Goal: Check status: Check status

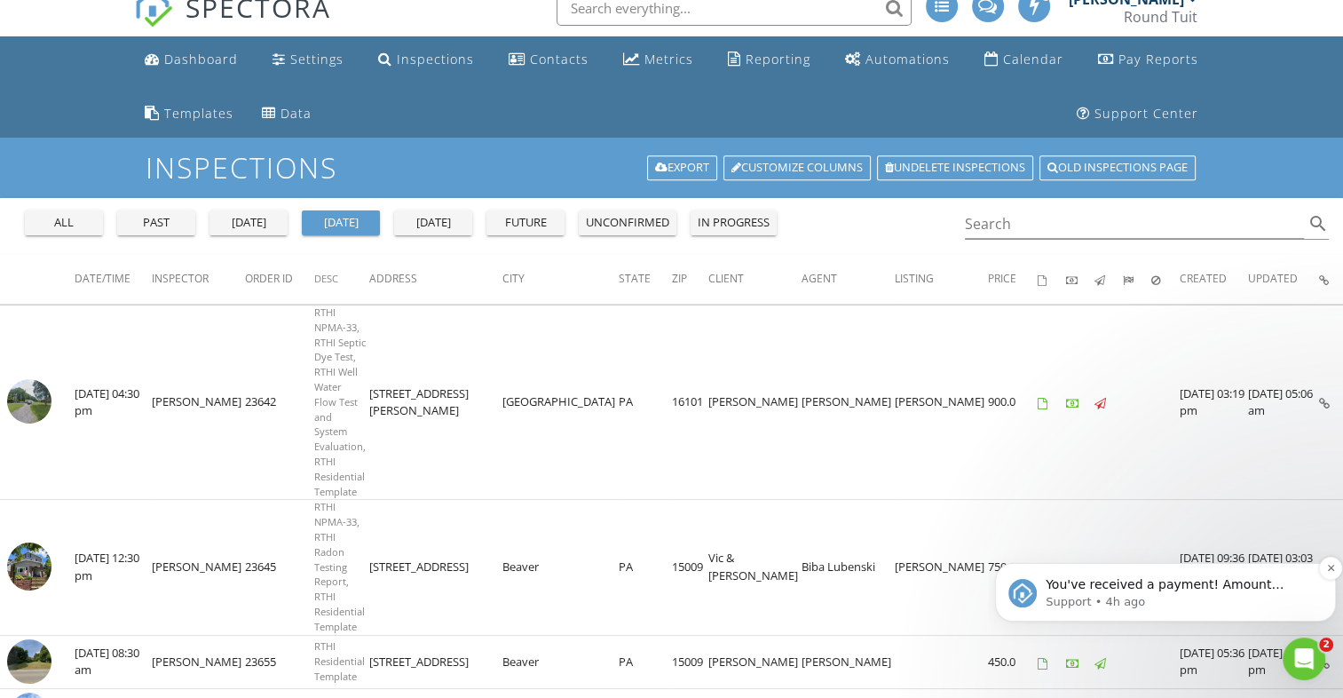
click at [1131, 579] on p "You've received a payment! Amount $550.00 Fee $0.00 Net $550.00 Transaction # p…" at bounding box center [1180, 585] width 268 height 18
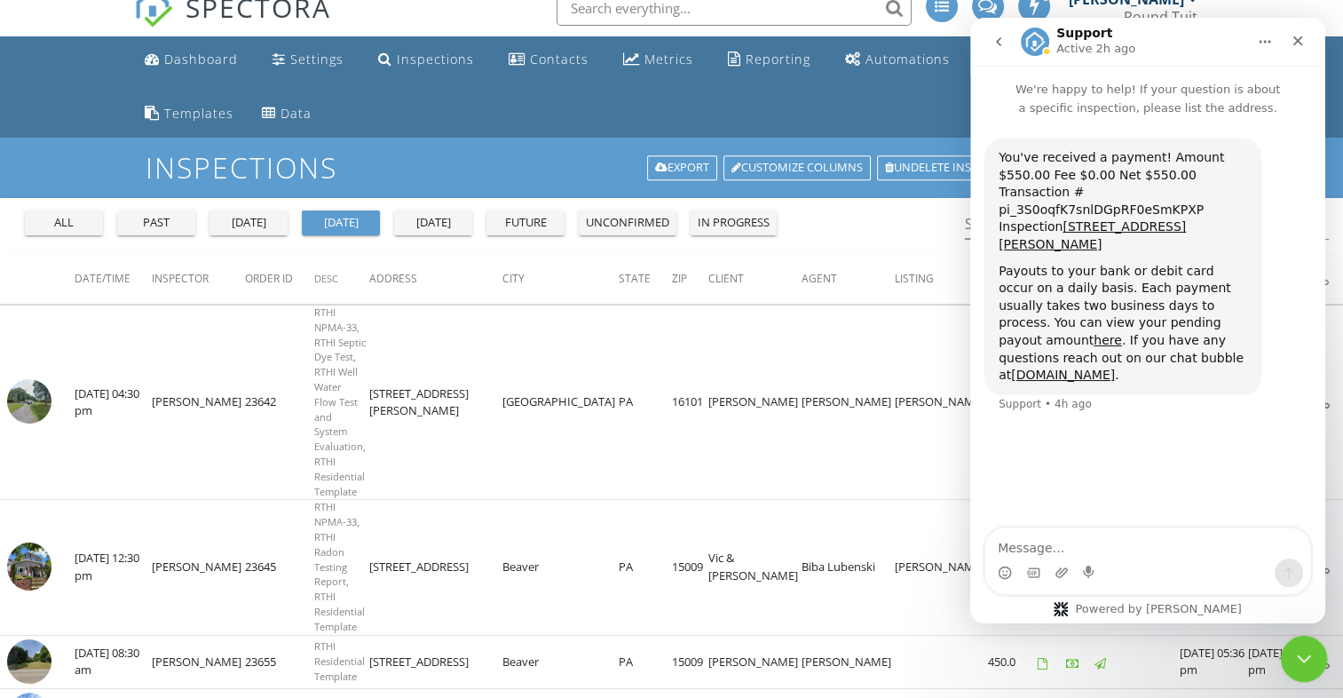
click html
click at [1306, 658] on icon "Close Intercom Messenger" at bounding box center [1301, 655] width 21 height 21
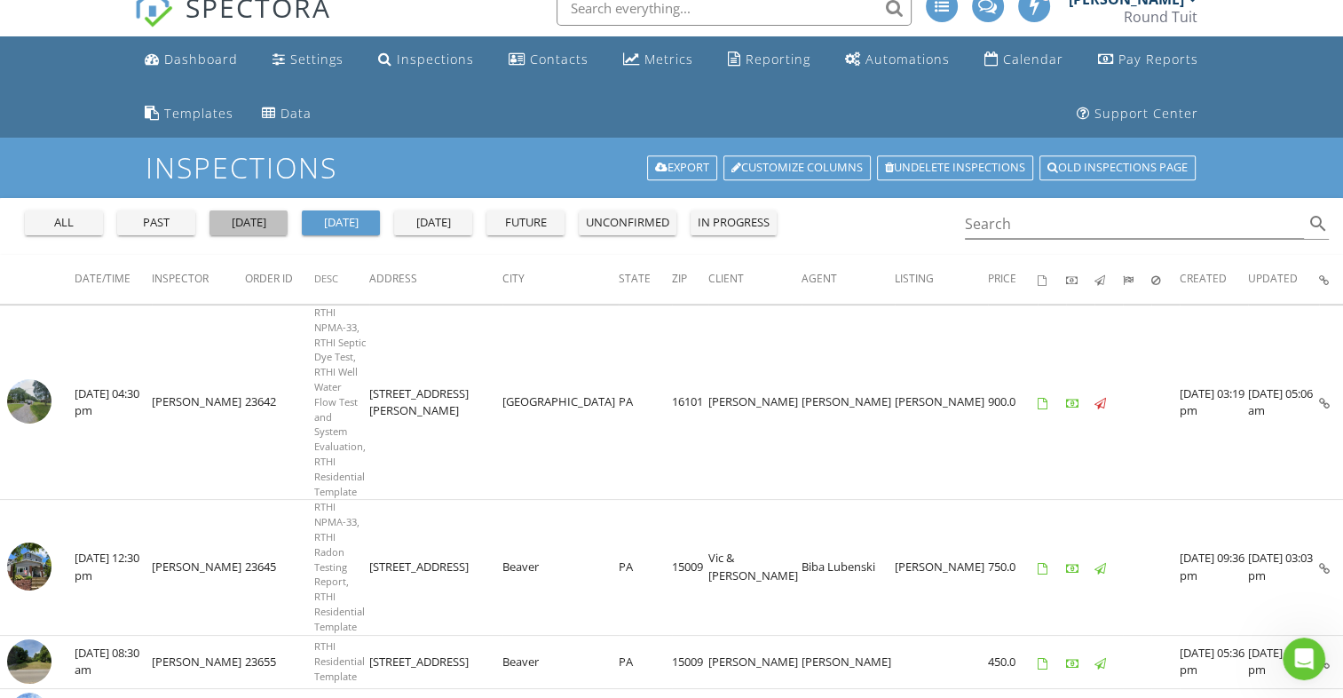
click at [263, 216] on div "[DATE]" at bounding box center [249, 223] width 64 height 18
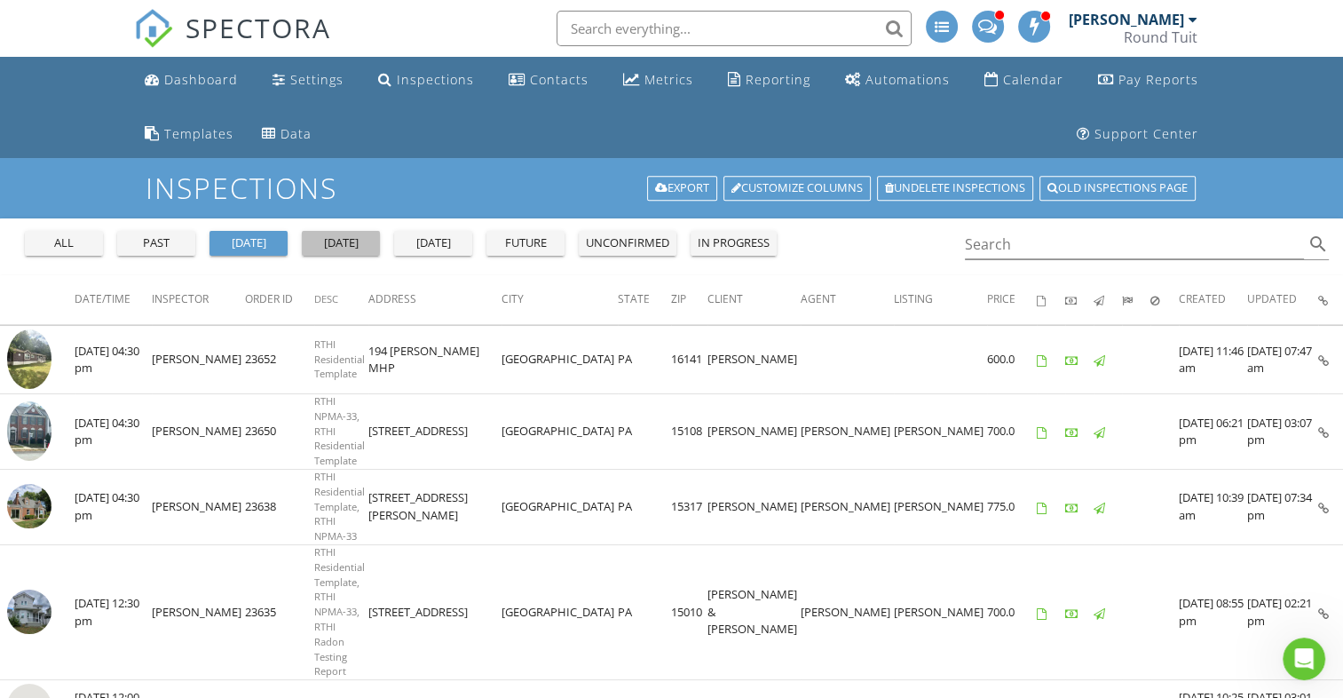
click at [340, 240] on div "[DATE]" at bounding box center [341, 243] width 64 height 18
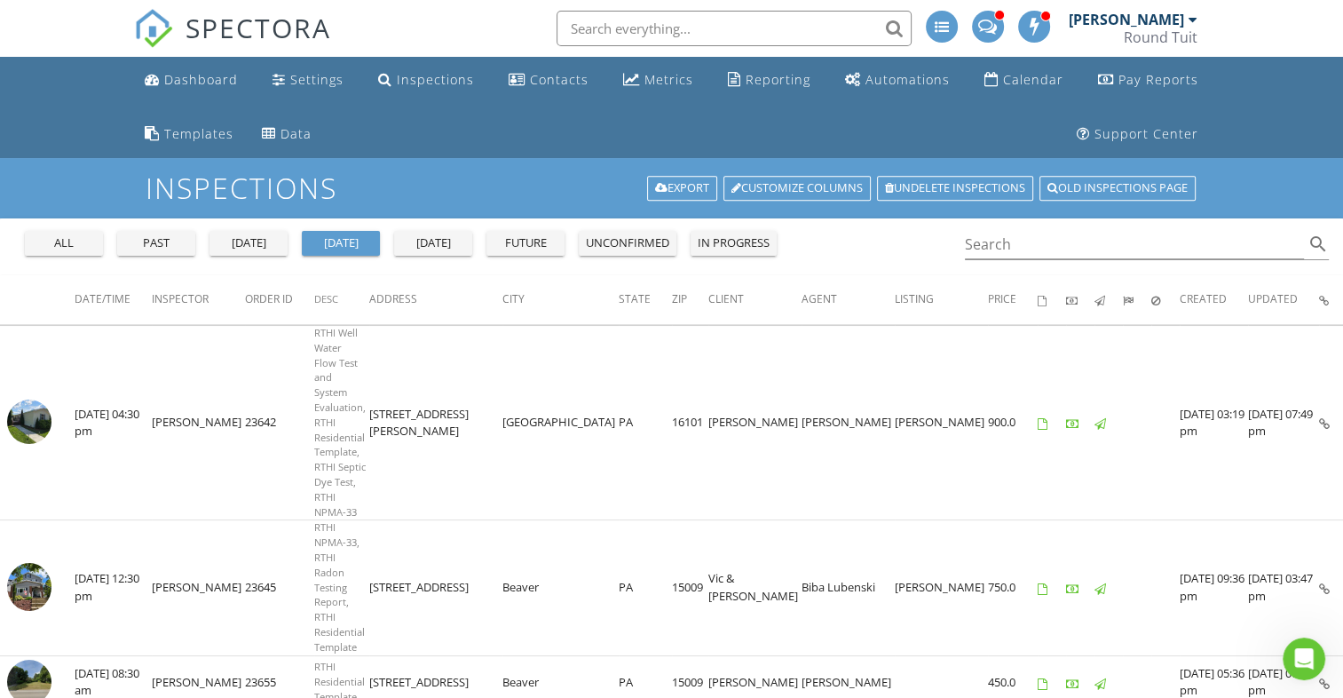
click at [535, 250] on div "future" at bounding box center [525, 243] width 64 height 18
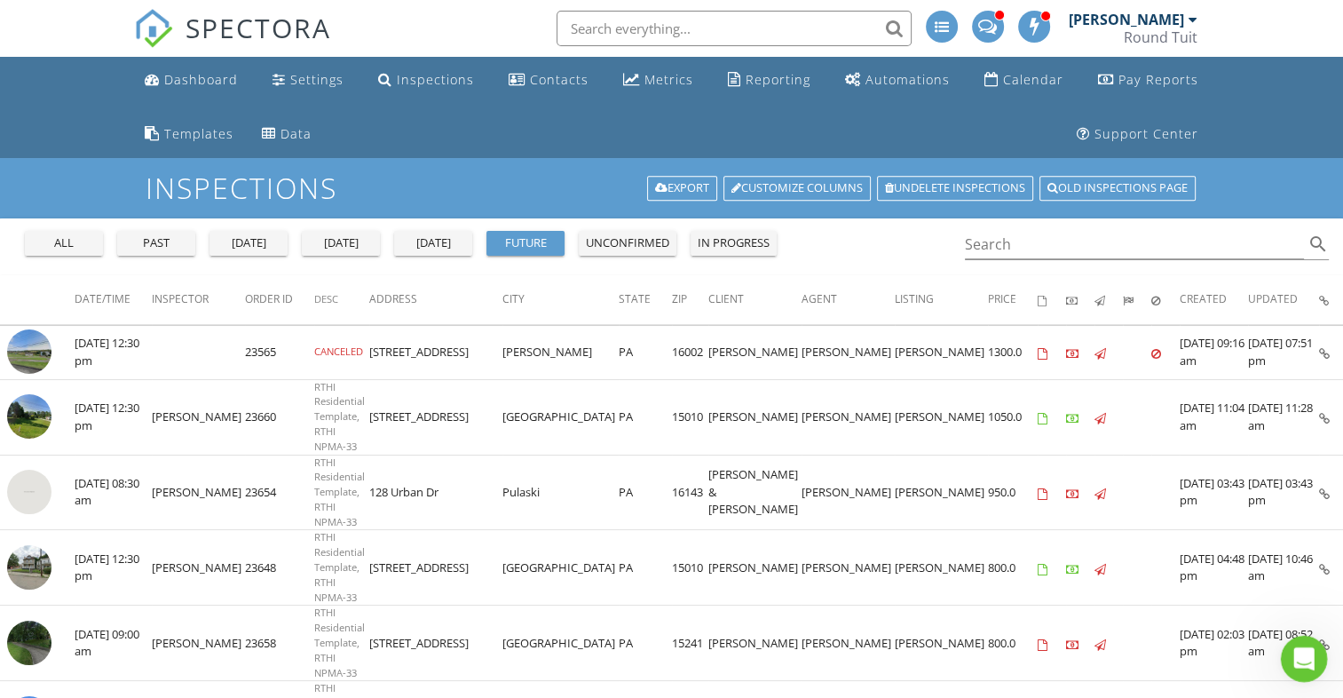
click at [1291, 660] on icon "Open Intercom Messenger" at bounding box center [1301, 656] width 29 height 29
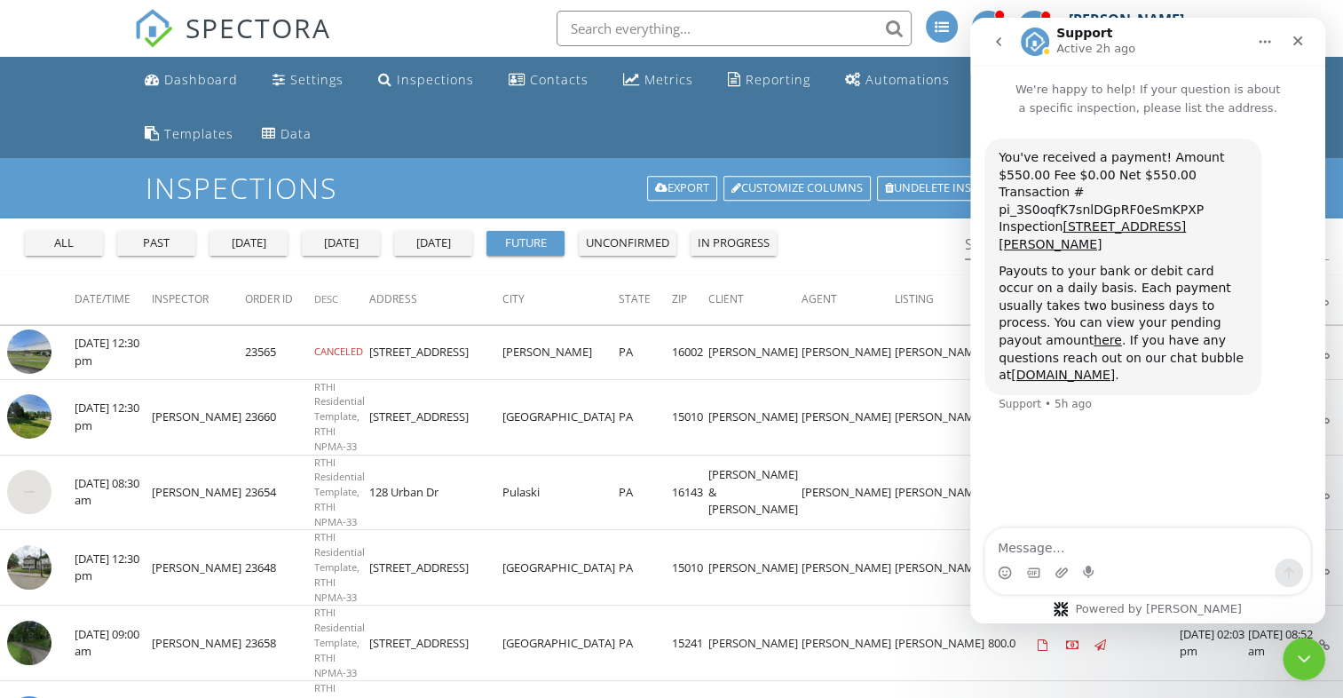
click at [994, 38] on icon "go back" at bounding box center [998, 42] width 14 height 14
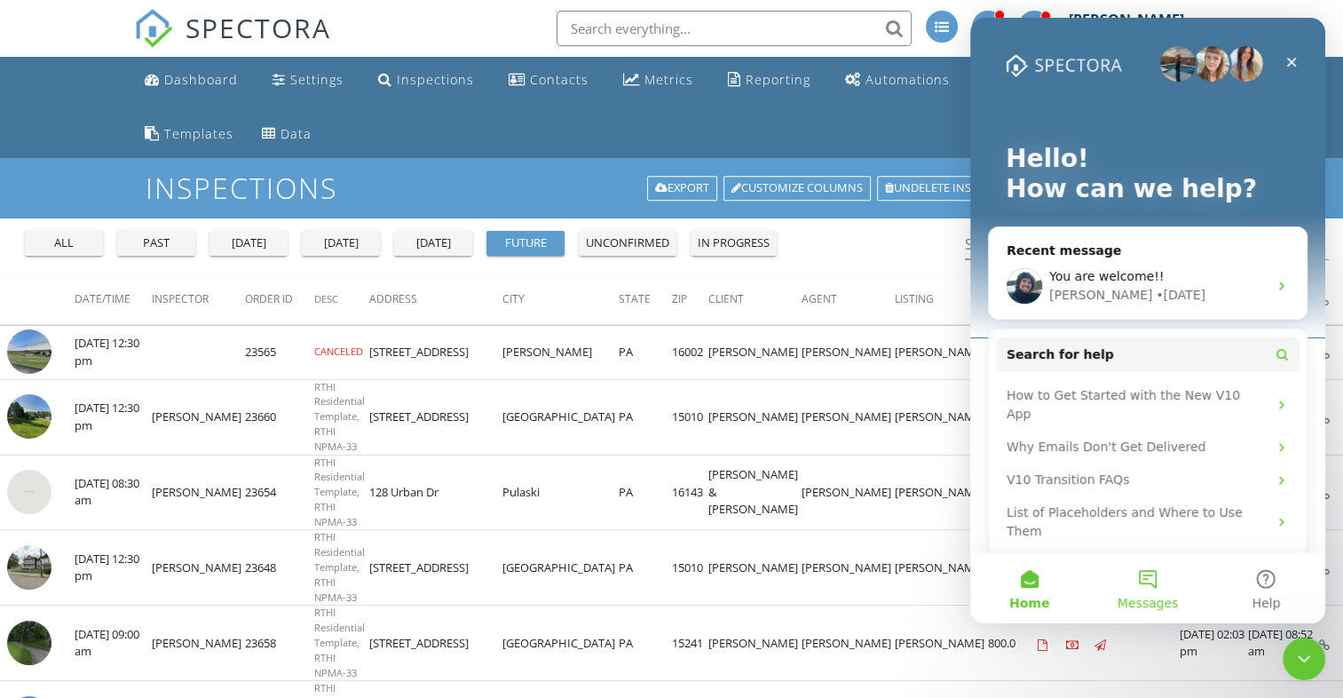
click at [1157, 573] on button "Messages" at bounding box center [1147, 587] width 118 height 71
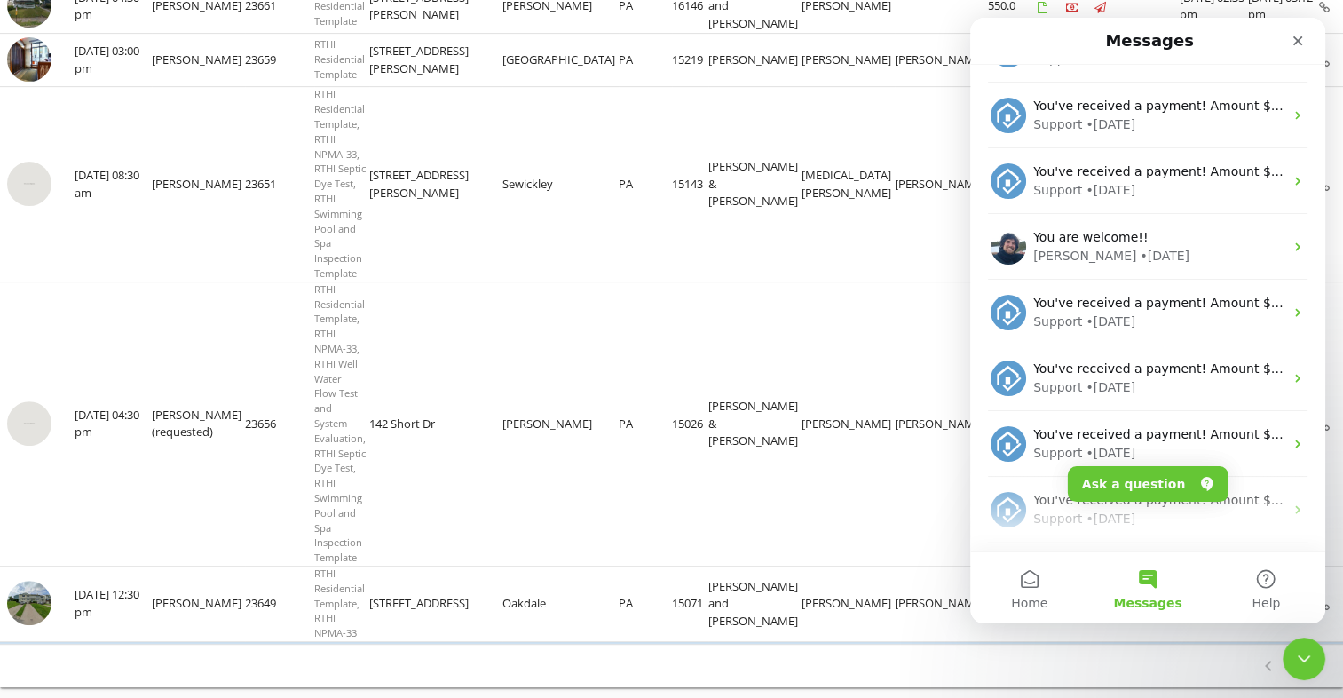
scroll to position [639, 0]
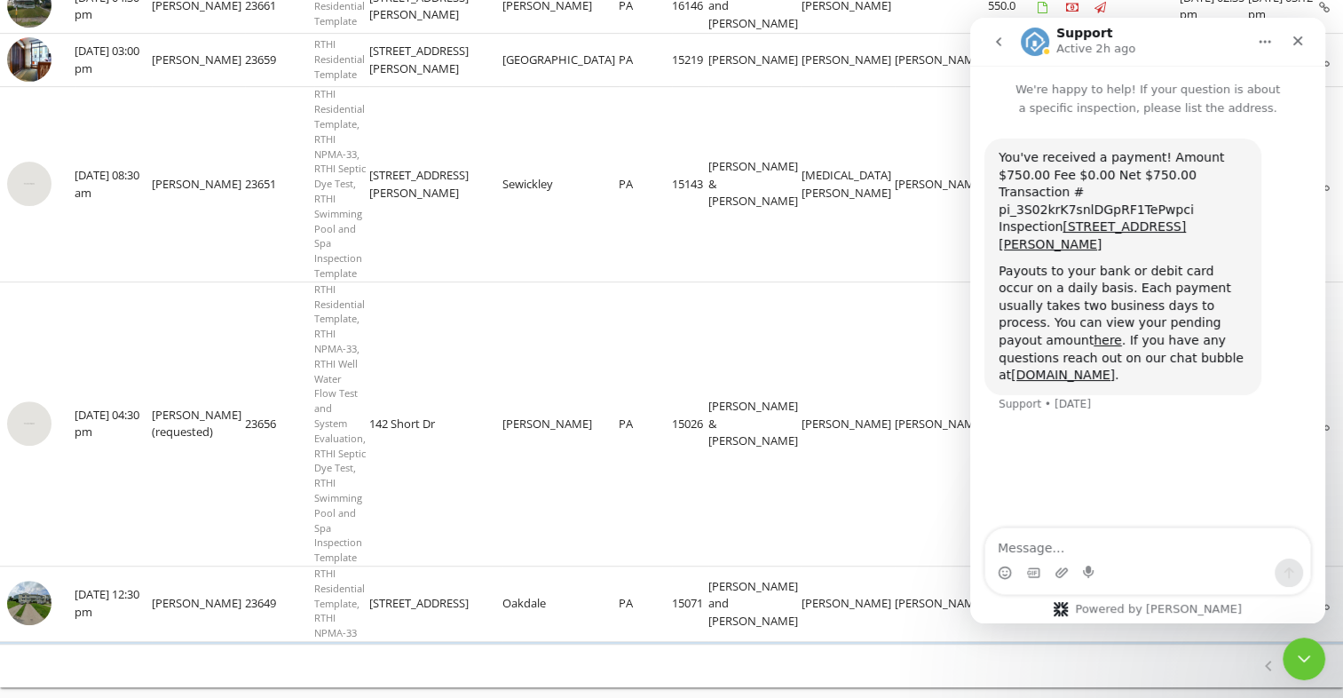
click at [1000, 48] on icon "go back" at bounding box center [998, 42] width 14 height 14
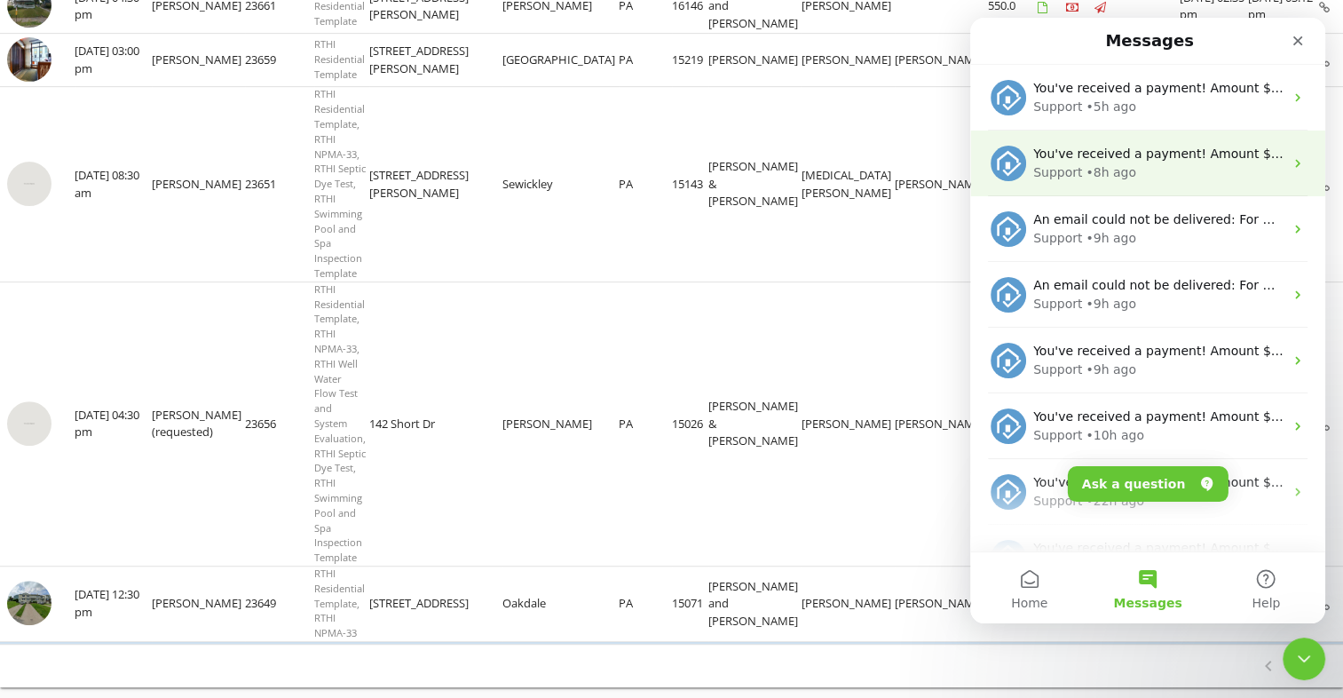
click at [1106, 164] on div "• 8h ago" at bounding box center [1111, 172] width 51 height 19
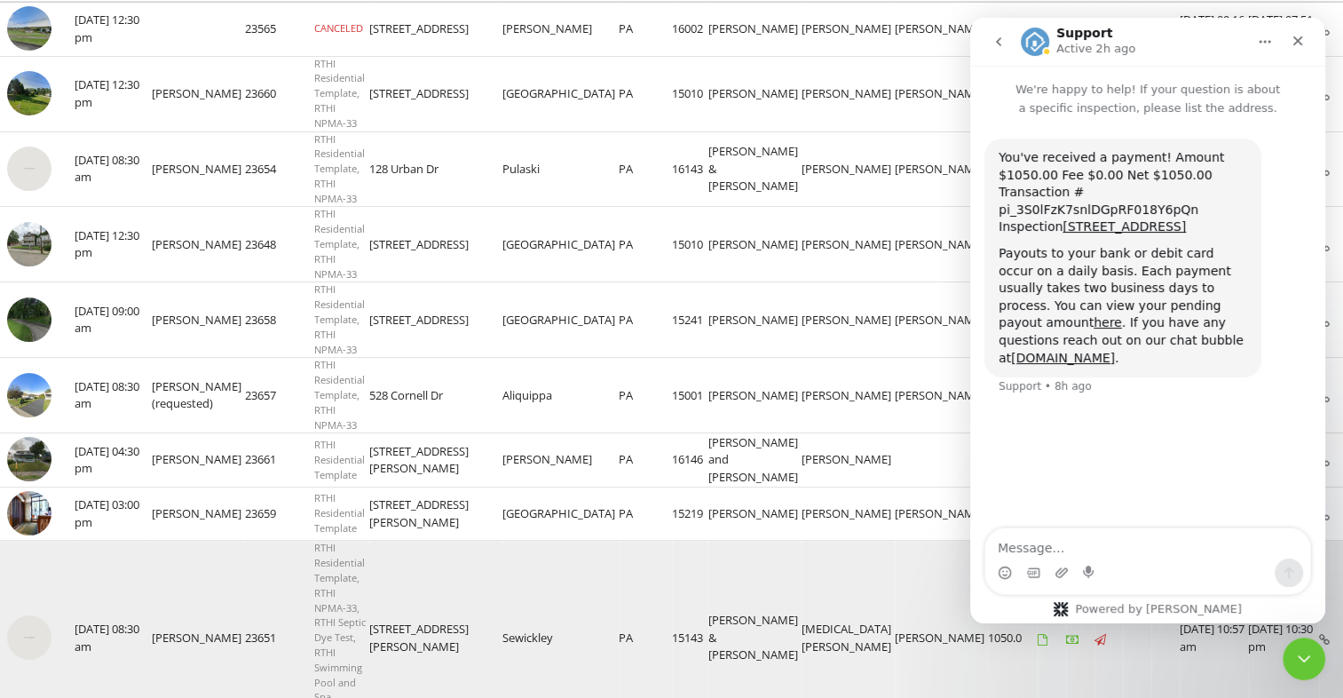
scroll to position [777, 0]
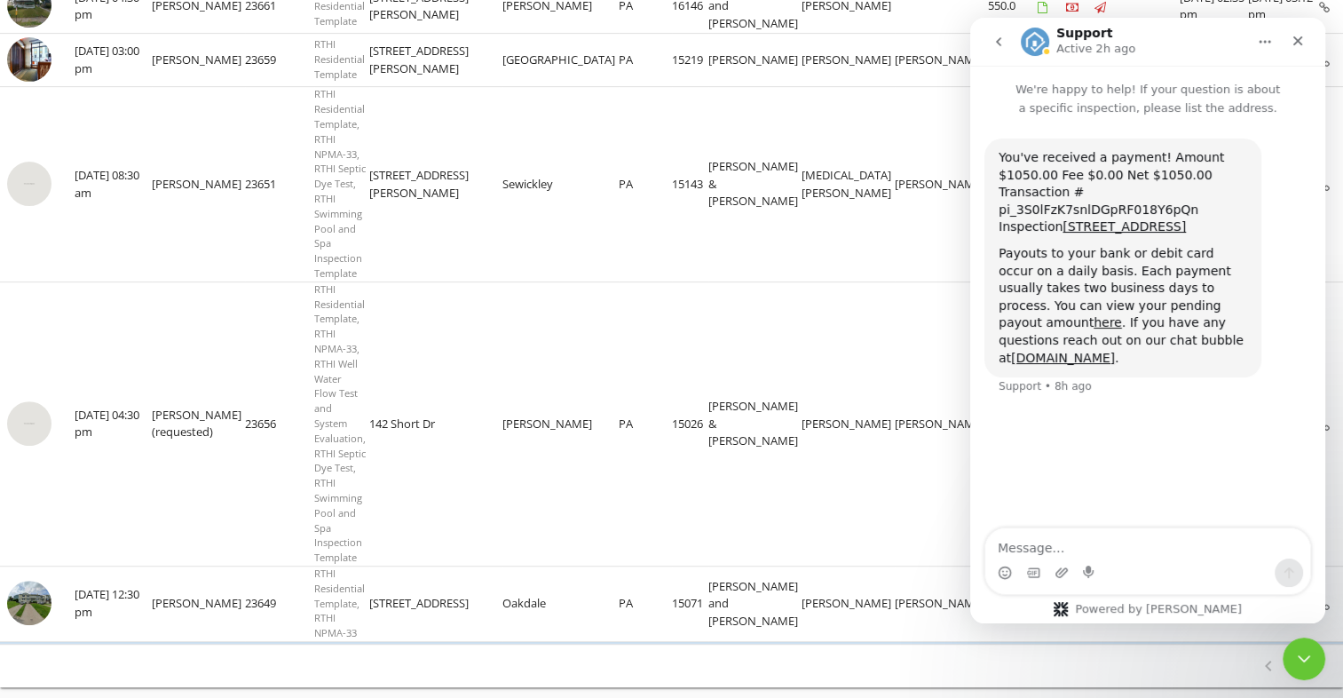
click at [999, 40] on icon "go back" at bounding box center [998, 42] width 14 height 14
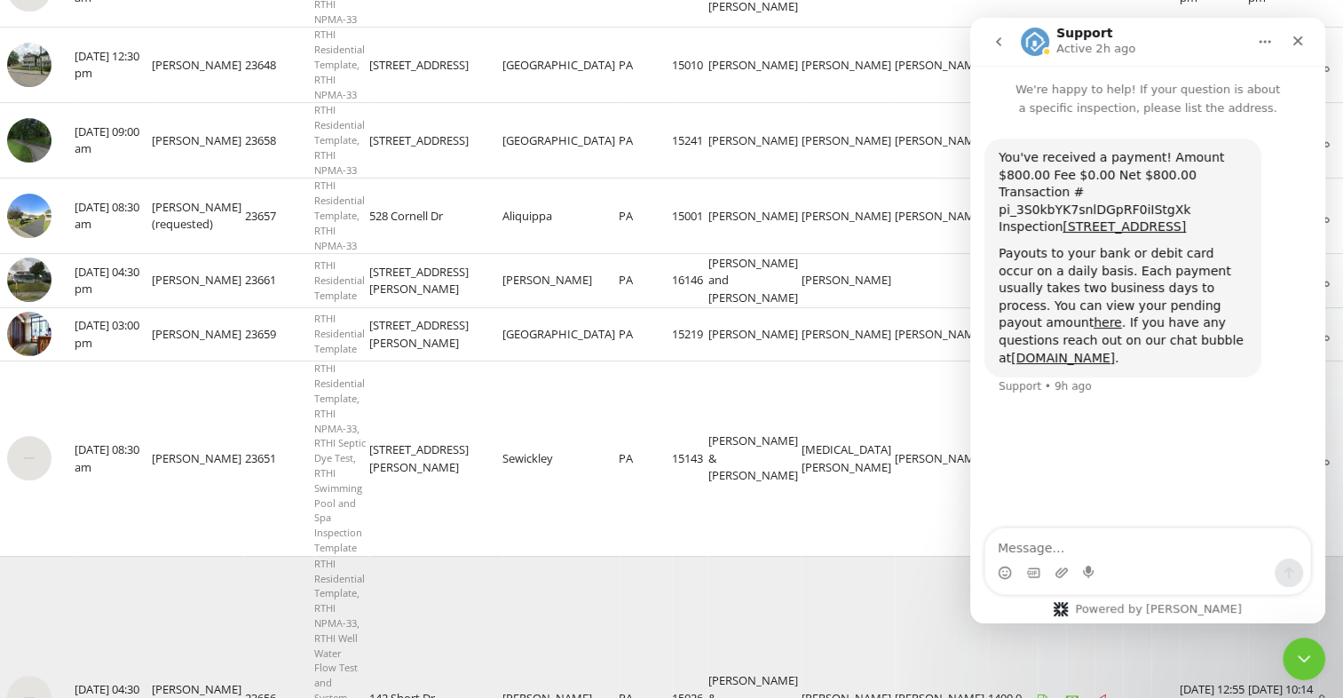
scroll to position [503, 0]
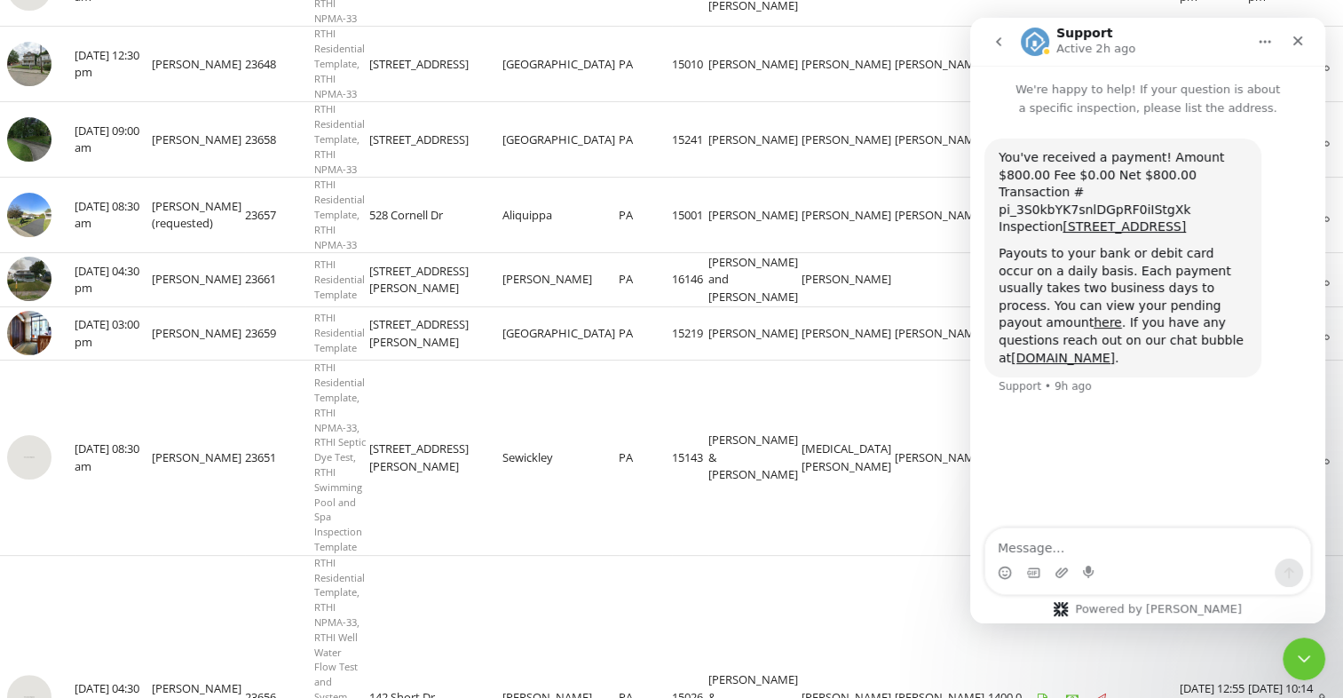
click at [1000, 49] on button "go back" at bounding box center [999, 42] width 34 height 34
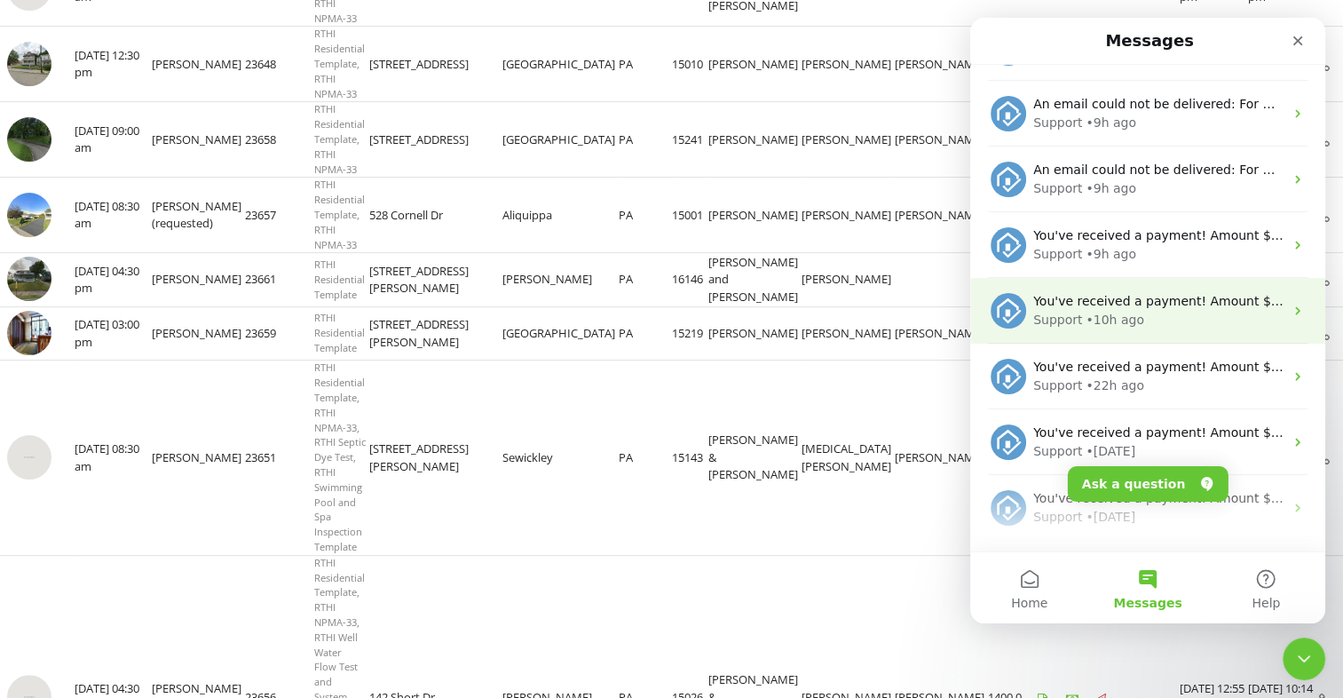
scroll to position [120, 0]
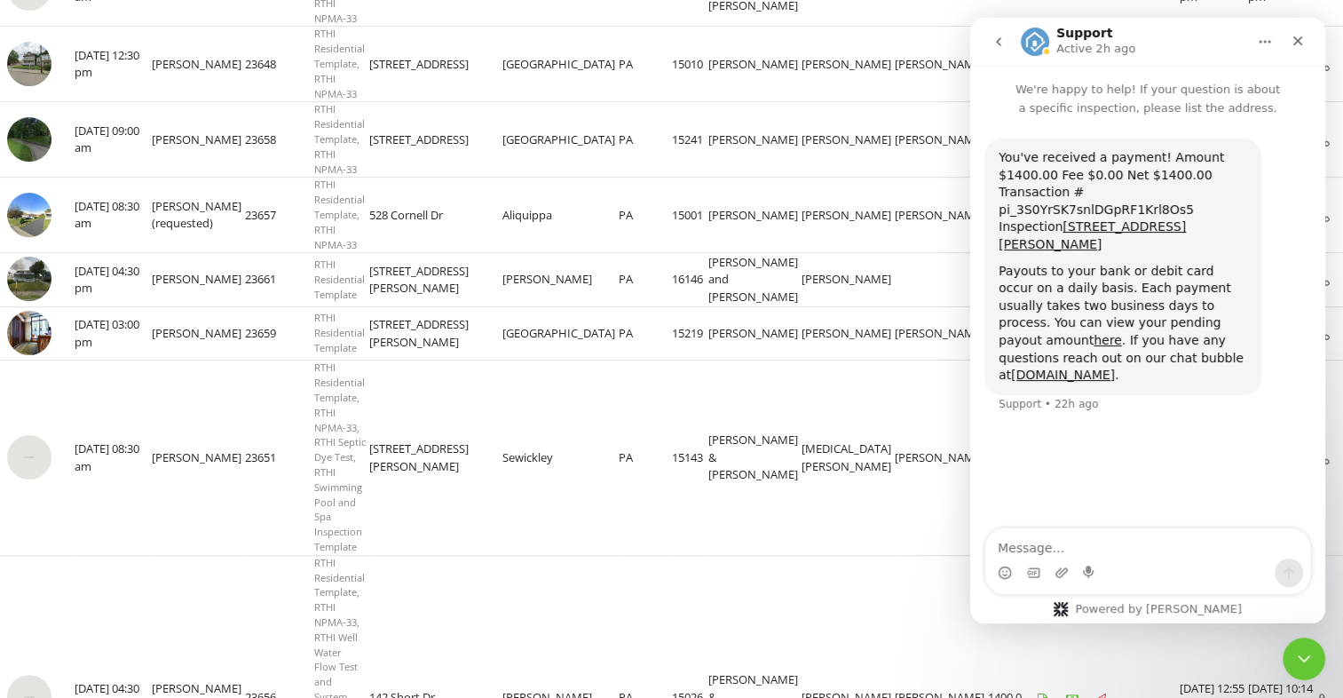
click at [993, 35] on icon "go back" at bounding box center [998, 42] width 14 height 14
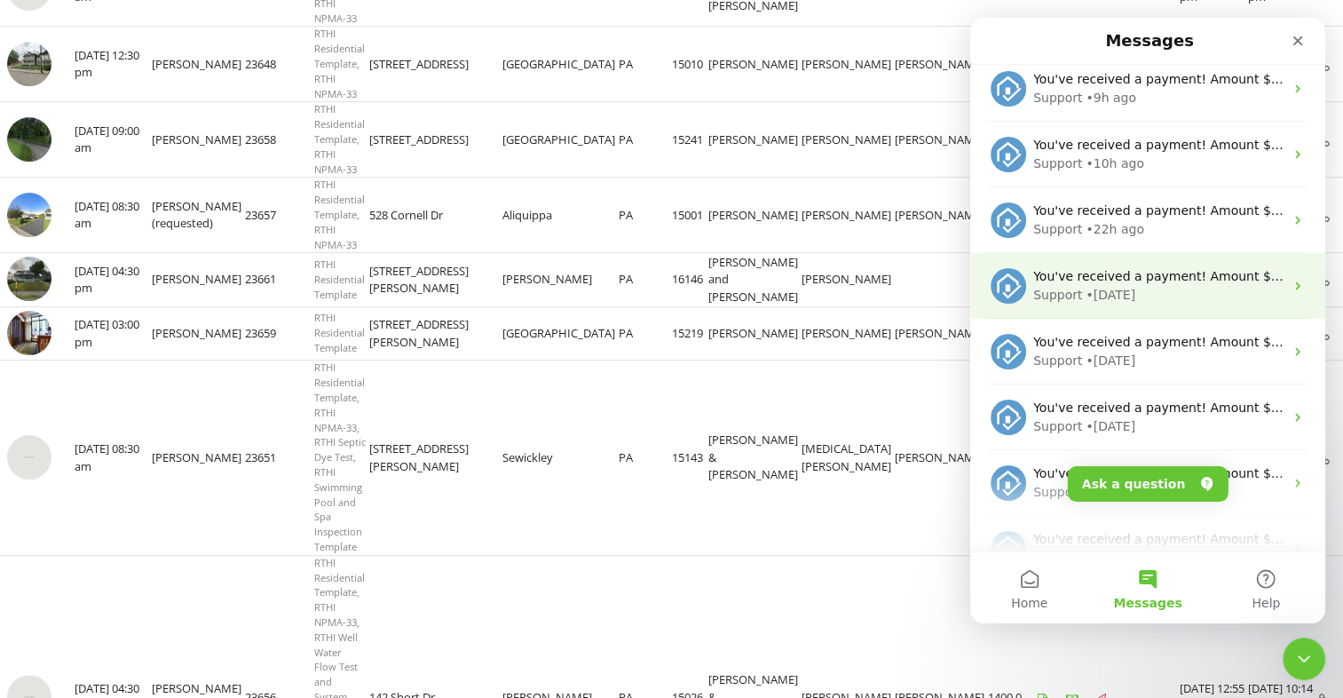
scroll to position [272, 0]
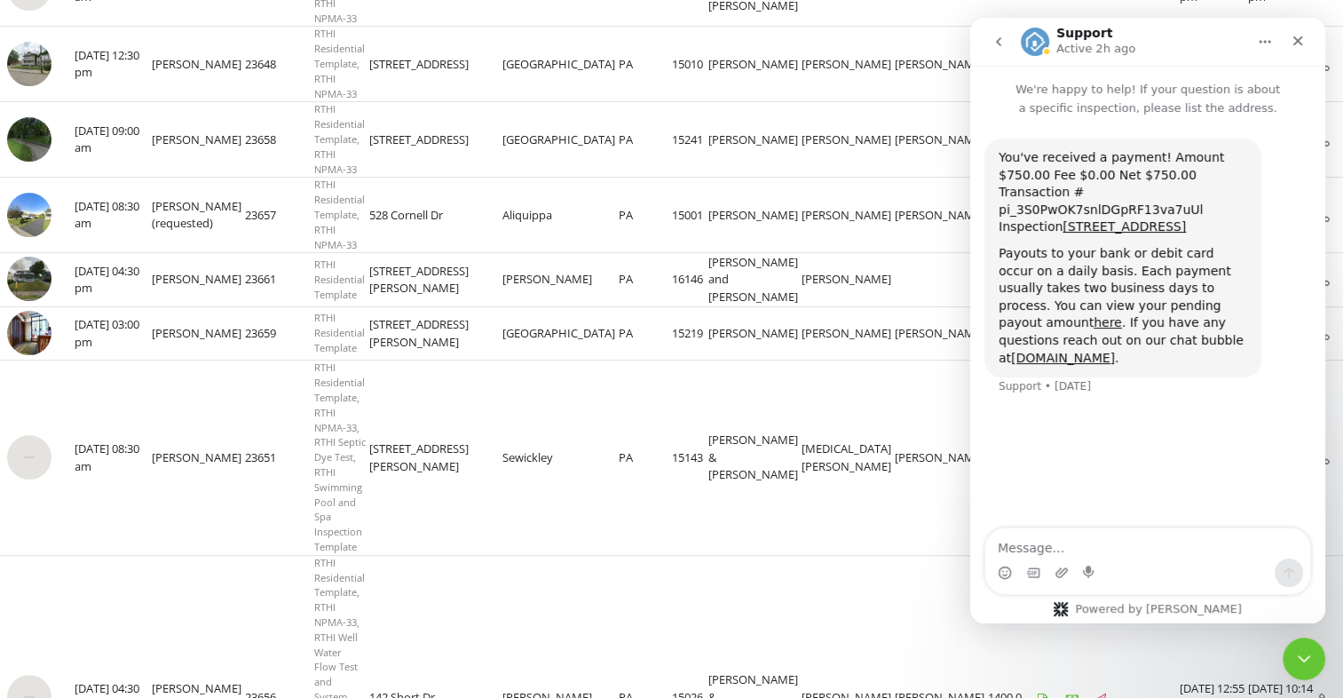
click at [999, 49] on button "go back" at bounding box center [999, 42] width 34 height 34
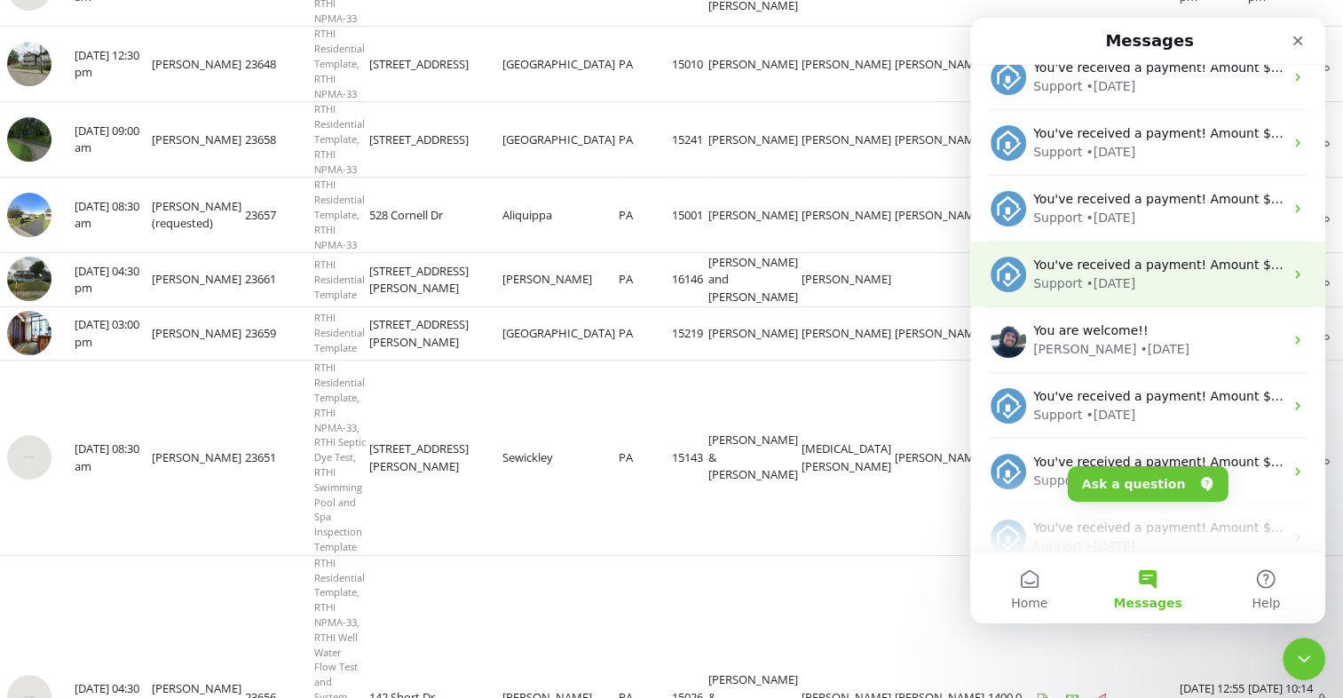
scroll to position [547, 0]
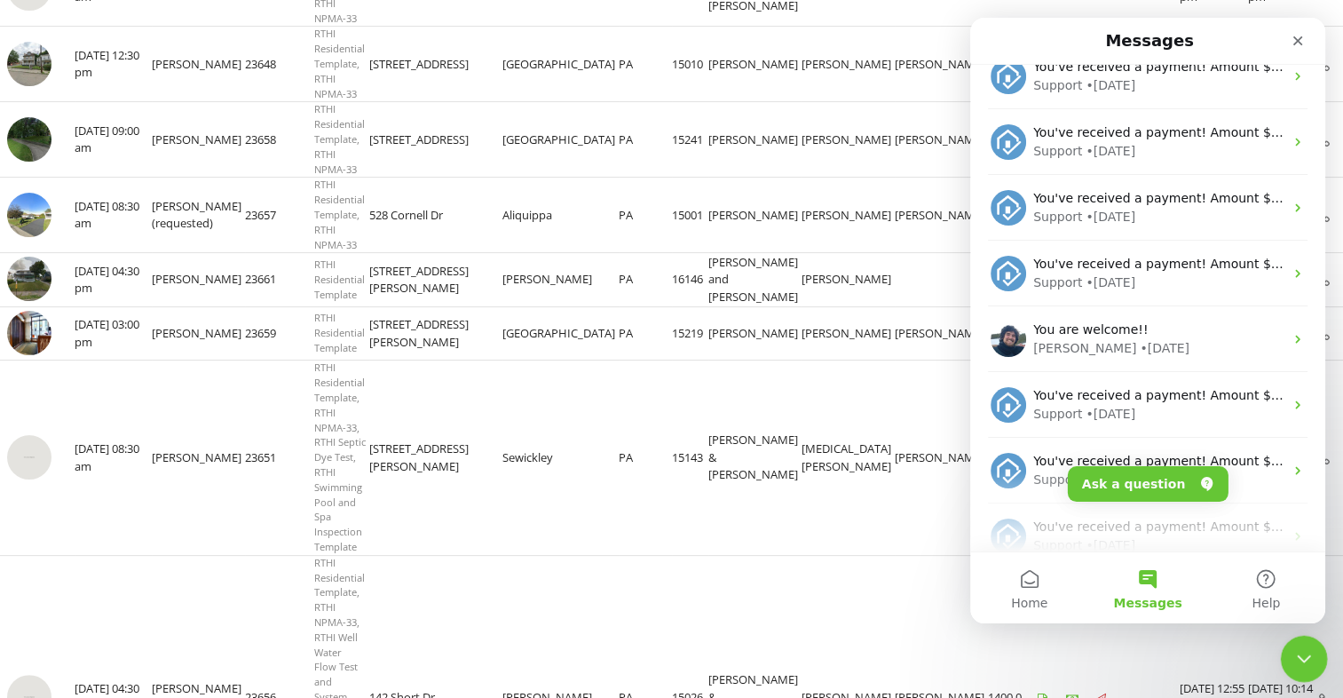
click at [1297, 653] on icon "Close Intercom Messenger" at bounding box center [1301, 655] width 12 height 7
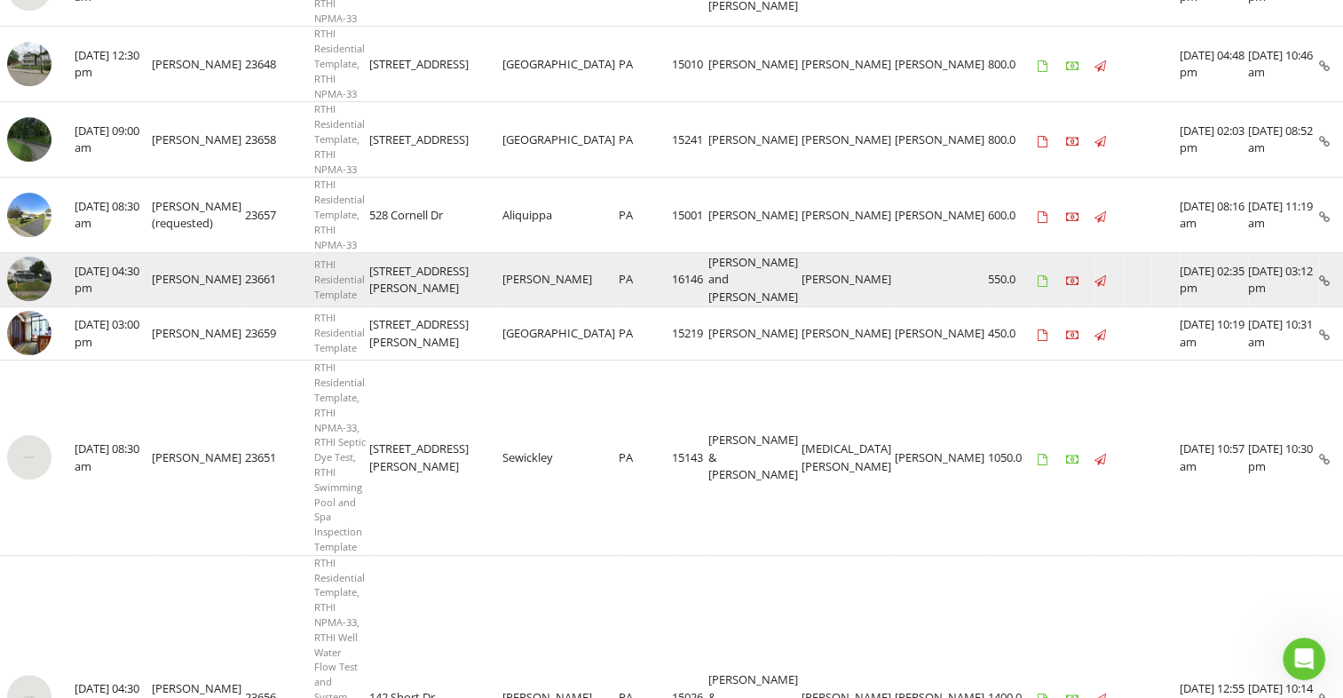
scroll to position [0, 0]
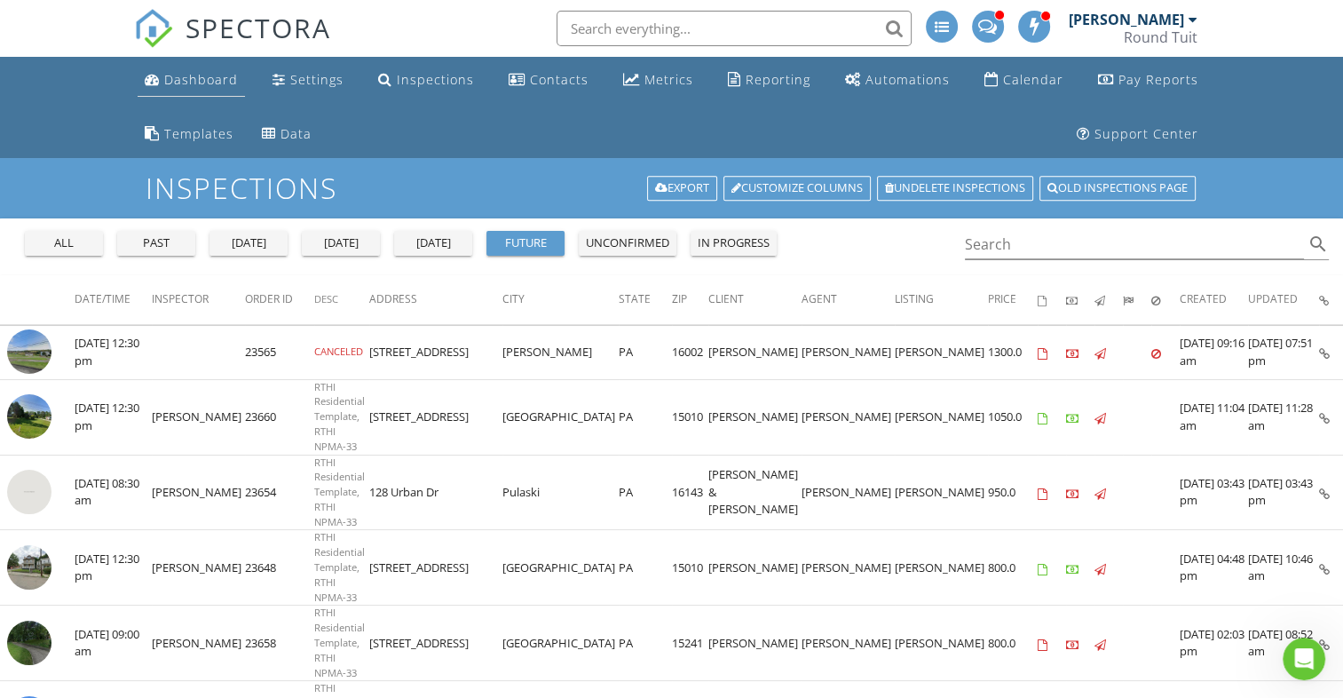
click at [187, 80] on div "Dashboard" at bounding box center [201, 79] width 74 height 17
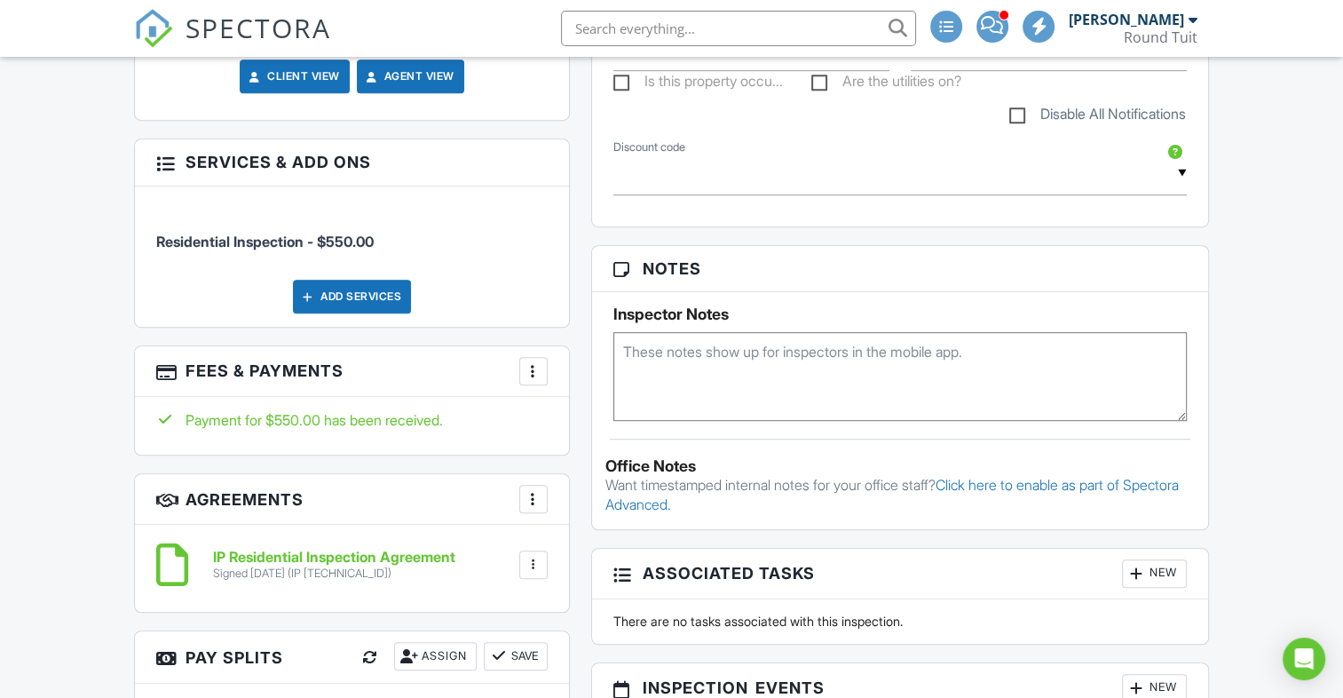
scroll to position [1043, 0]
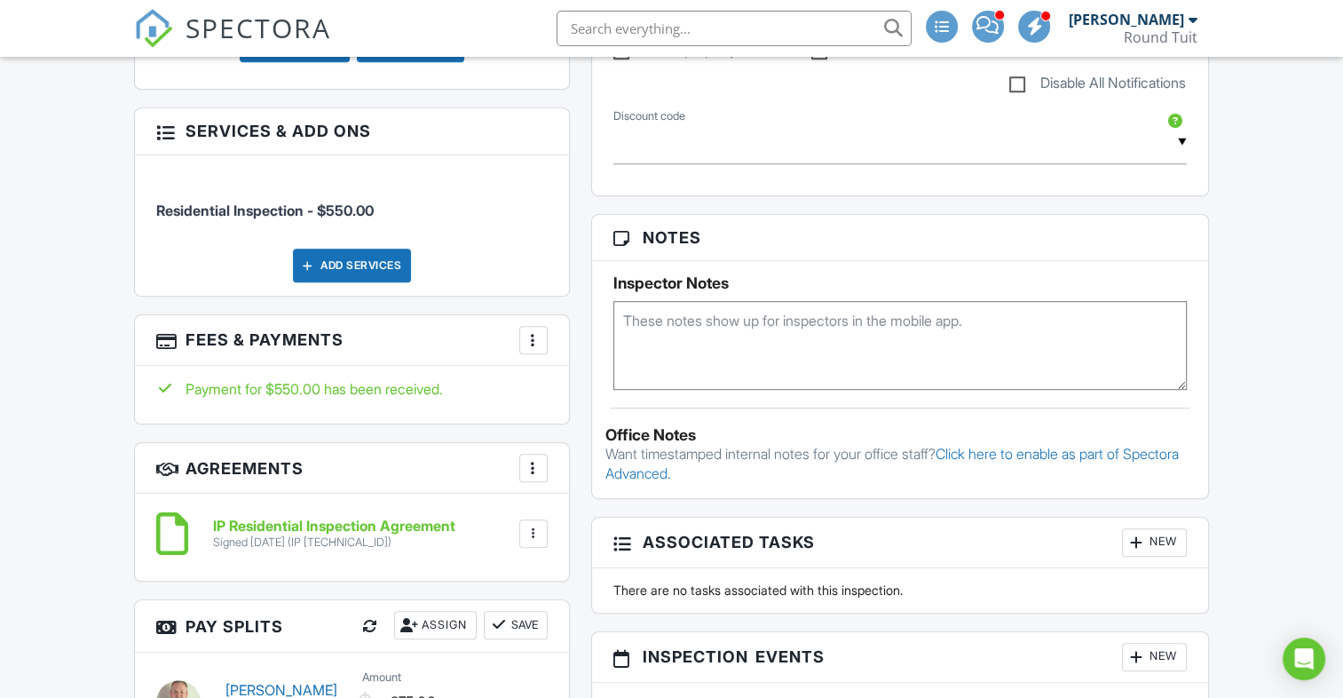
click at [532, 331] on div at bounding box center [534, 340] width 18 height 18
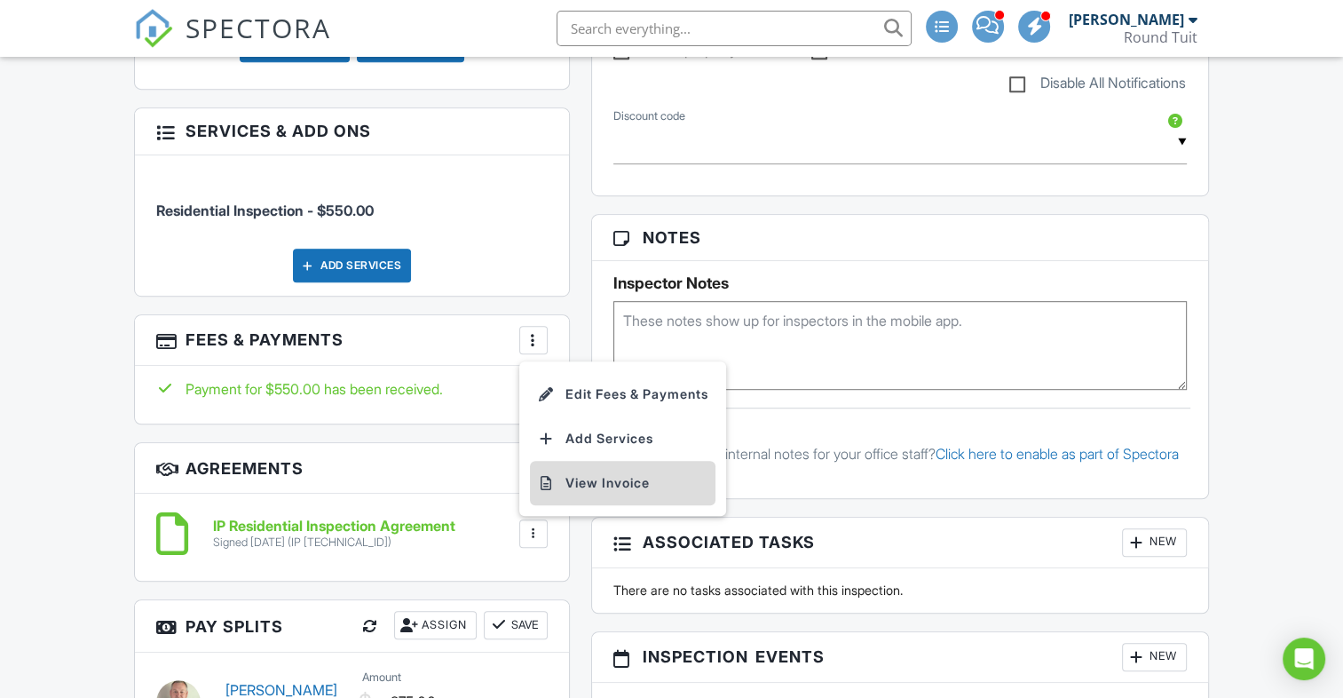
click at [595, 475] on li "View Invoice" at bounding box center [623, 483] width 186 height 44
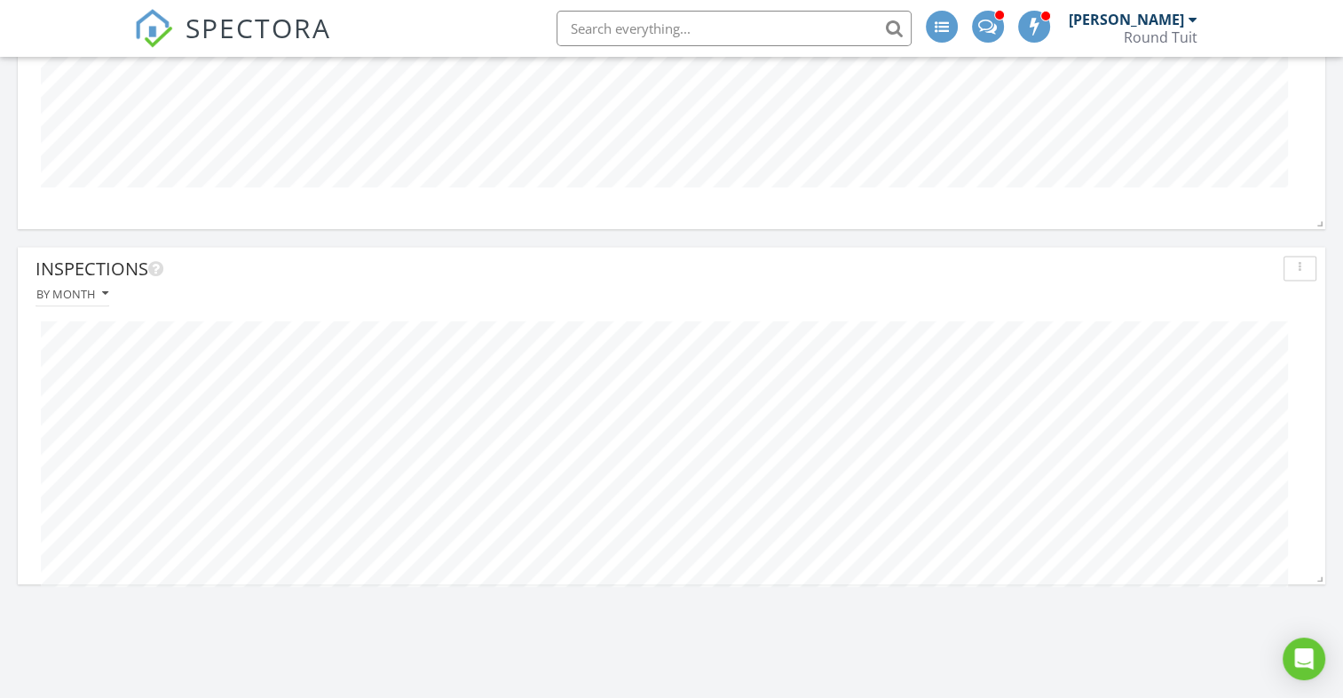
scroll to position [2328, 0]
